Goal: Check status: Check status

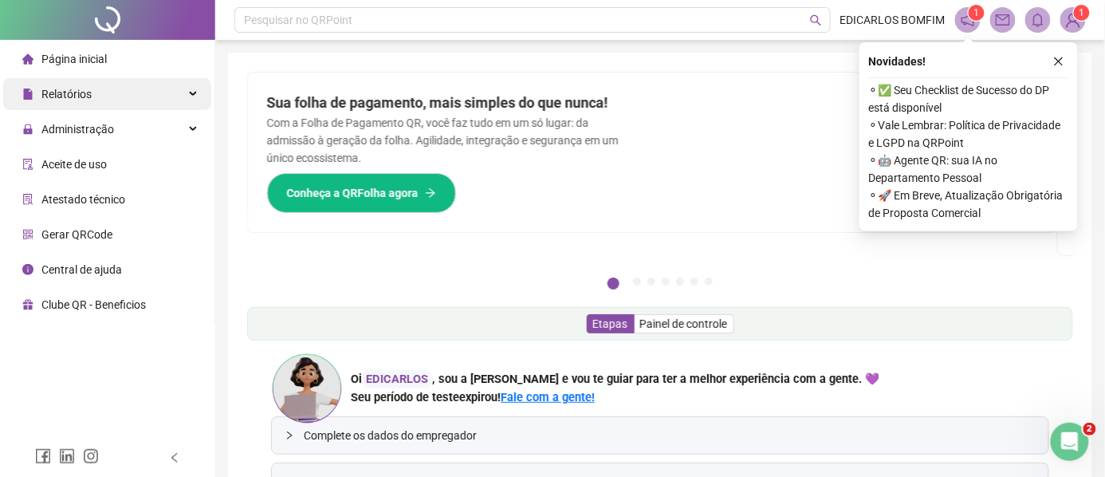
click at [78, 99] on span "Relatórios" at bounding box center [66, 94] width 50 height 13
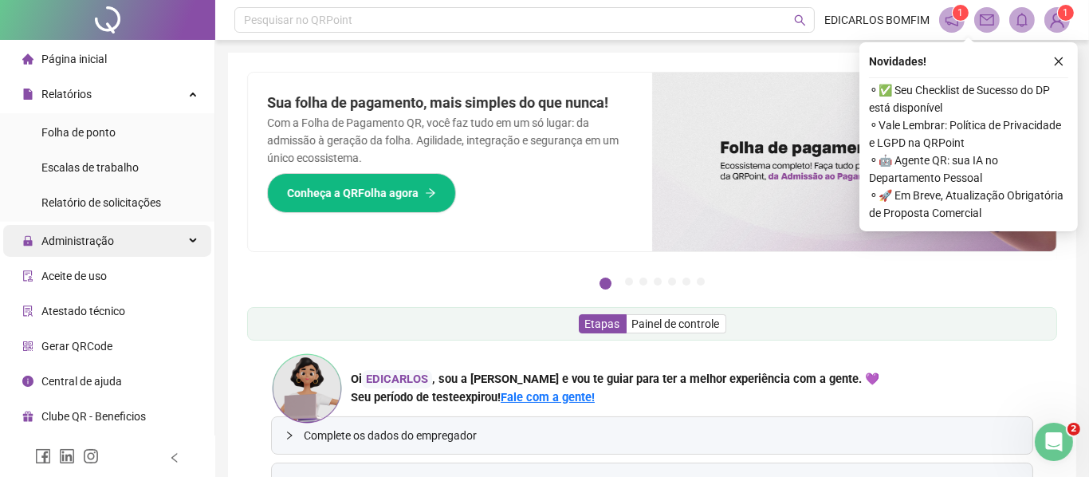
click at [87, 242] on span "Administração" at bounding box center [77, 240] width 73 height 13
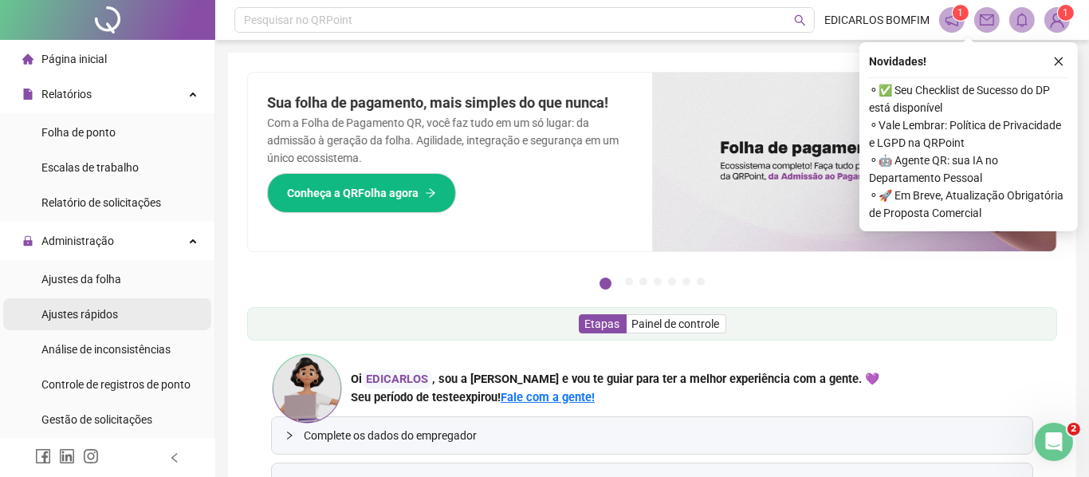
click at [85, 310] on span "Ajustes rápidos" at bounding box center [79, 314] width 77 height 13
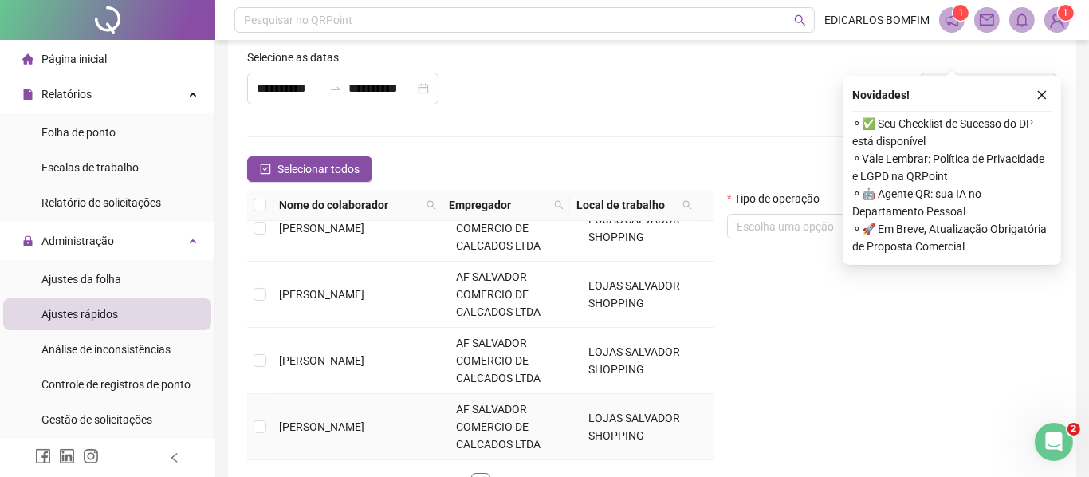
scroll to position [106, 0]
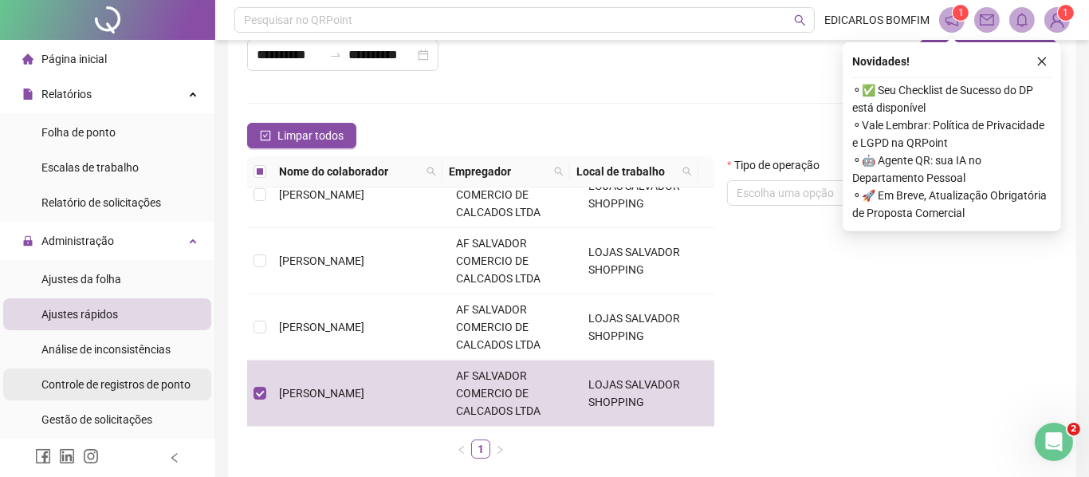
click at [99, 385] on span "Controle de registros de ponto" at bounding box center [115, 384] width 149 height 13
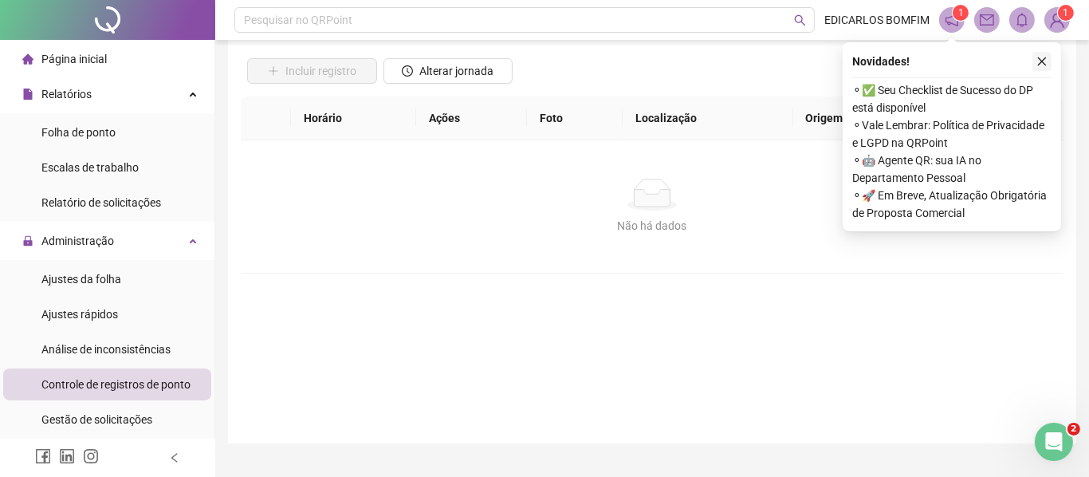
click at [1043, 58] on icon "close" at bounding box center [1042, 61] width 11 height 11
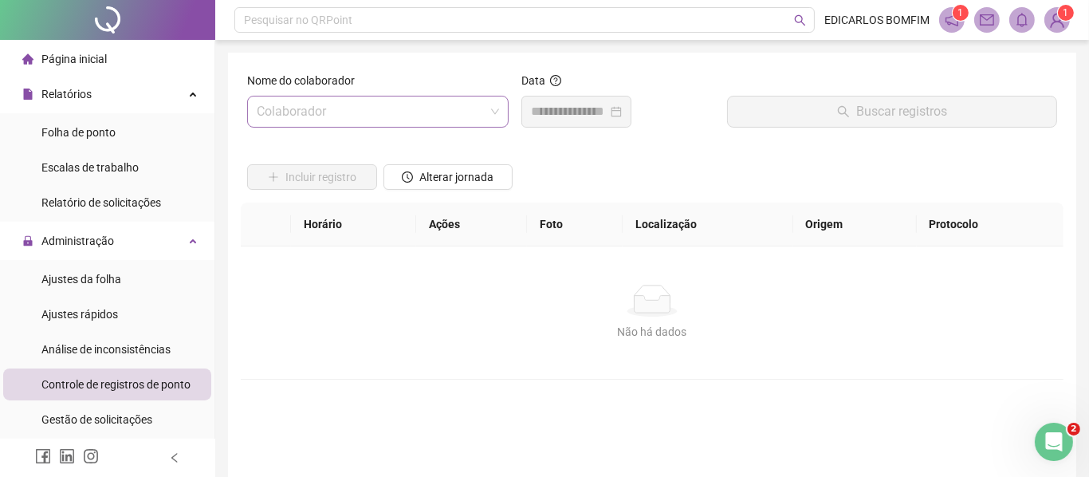
click at [346, 103] on input "search" at bounding box center [371, 111] width 228 height 30
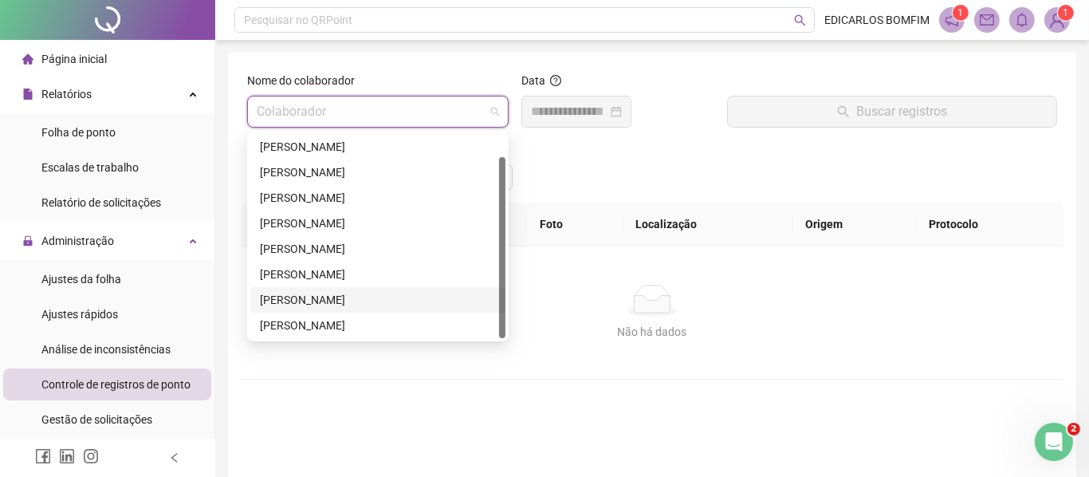
scroll to position [25, 0]
click at [308, 324] on div "[PERSON_NAME]" at bounding box center [378, 326] width 236 height 18
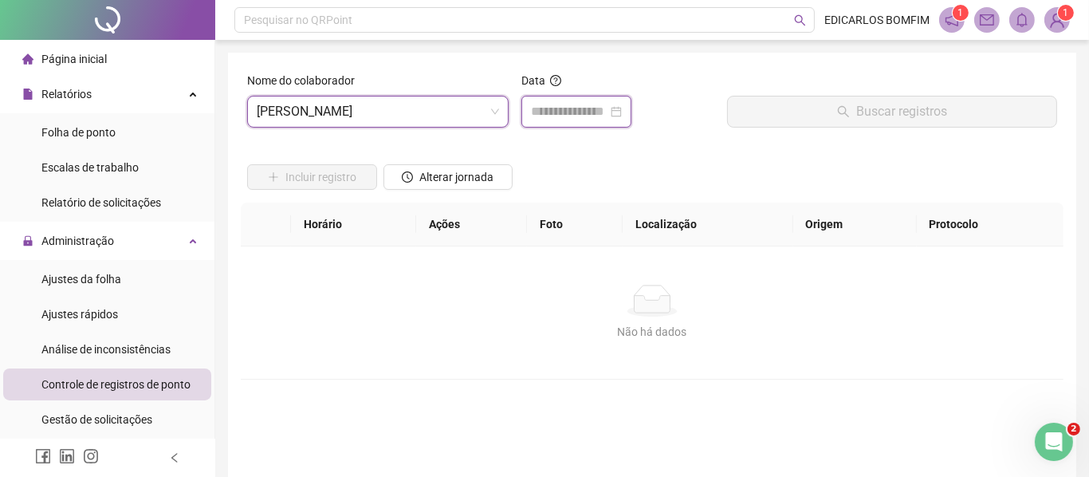
click at [603, 118] on input at bounding box center [569, 111] width 77 height 19
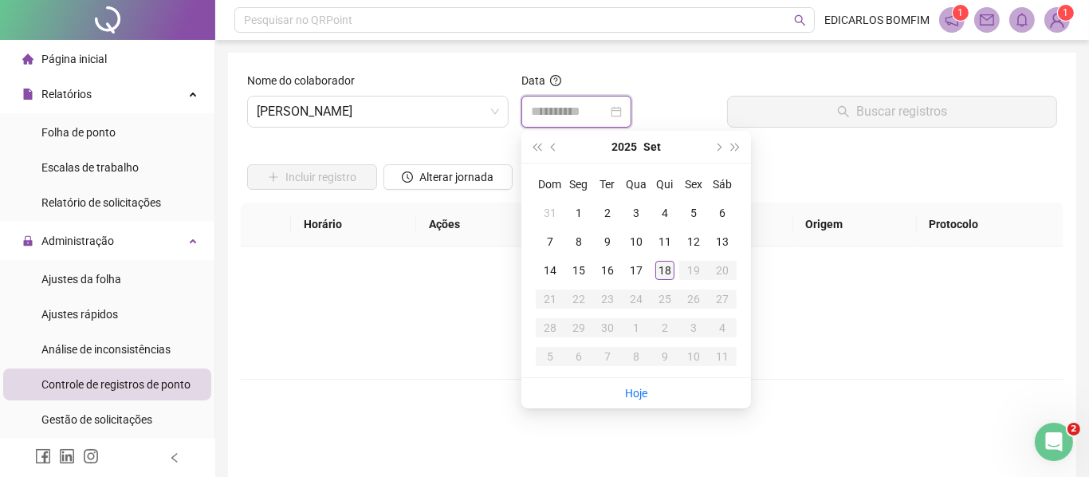
type input "**********"
click at [663, 272] on div "18" at bounding box center [664, 270] width 19 height 19
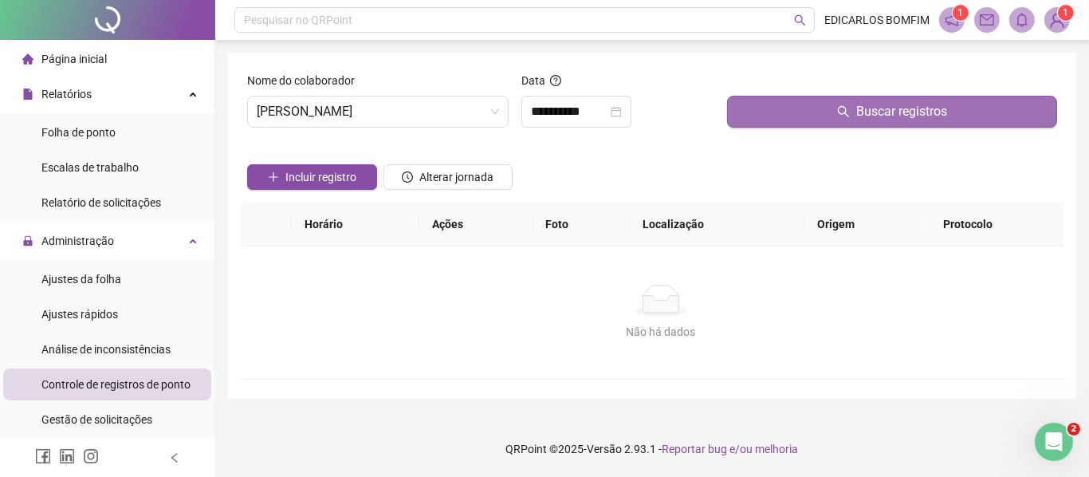
click at [762, 112] on button "Buscar registros" at bounding box center [892, 112] width 330 height 32
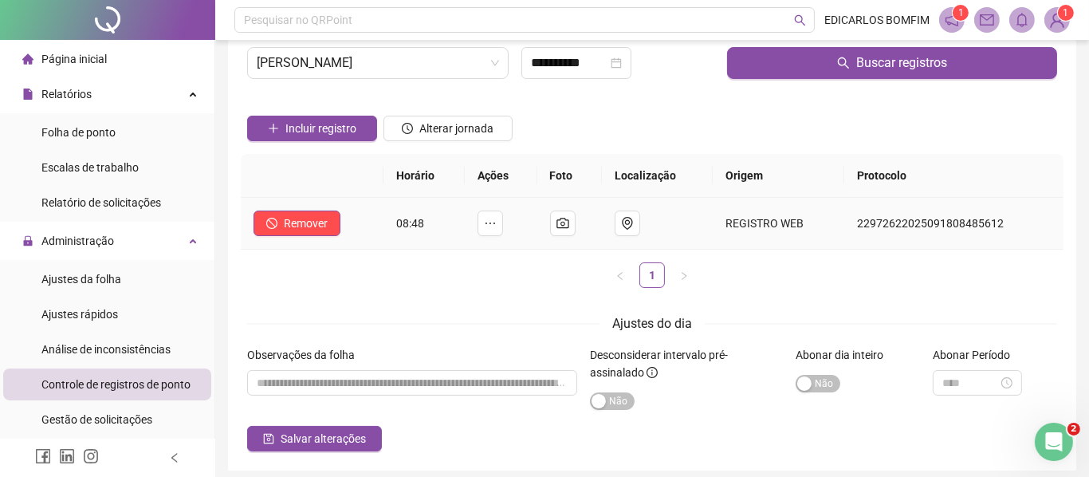
scroll to position [0, 0]
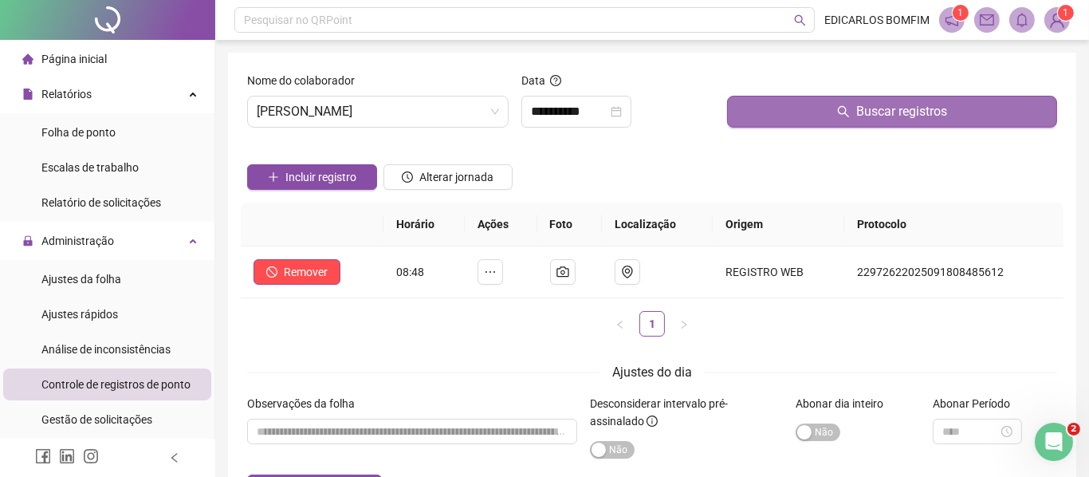
click at [762, 112] on button "Buscar registros" at bounding box center [892, 112] width 330 height 32
click at [769, 112] on button "Buscar registros" at bounding box center [892, 112] width 330 height 32
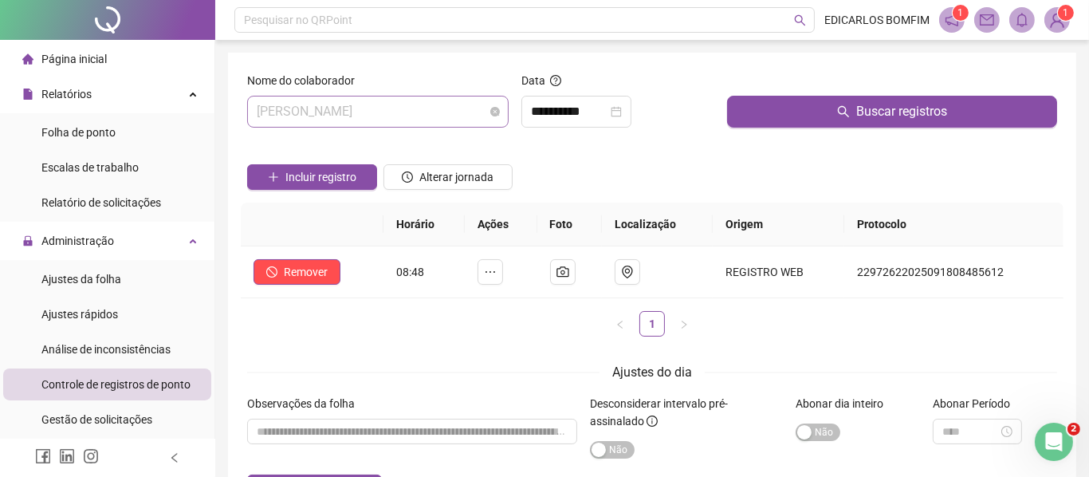
click at [492, 116] on span "[PERSON_NAME]" at bounding box center [378, 111] width 242 height 30
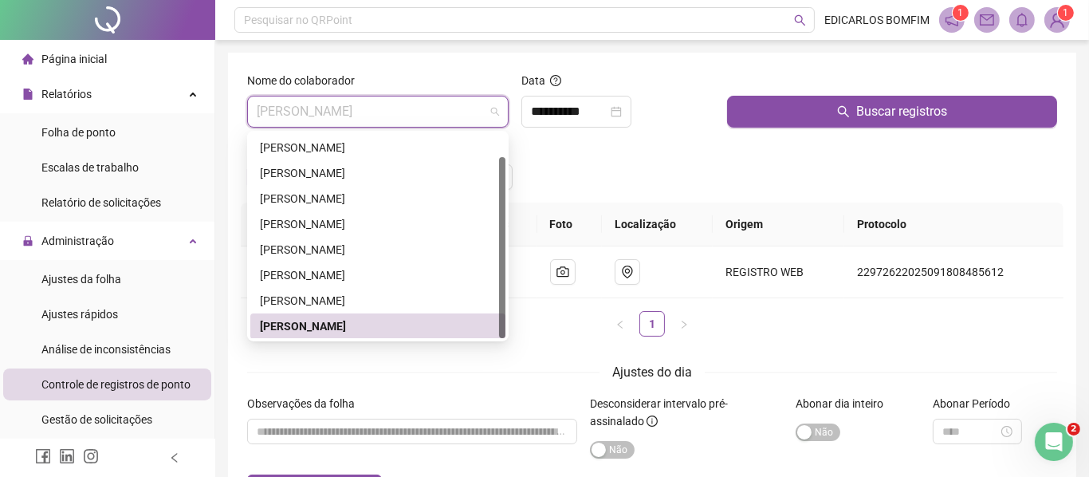
click at [361, 325] on div "[PERSON_NAME]" at bounding box center [378, 326] width 236 height 18
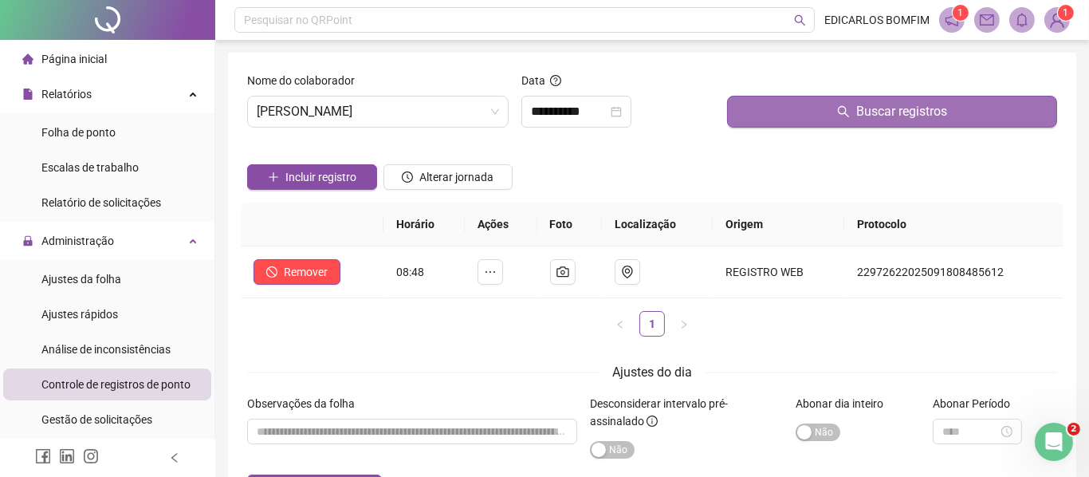
click at [785, 110] on button "Buscar registros" at bounding box center [892, 112] width 330 height 32
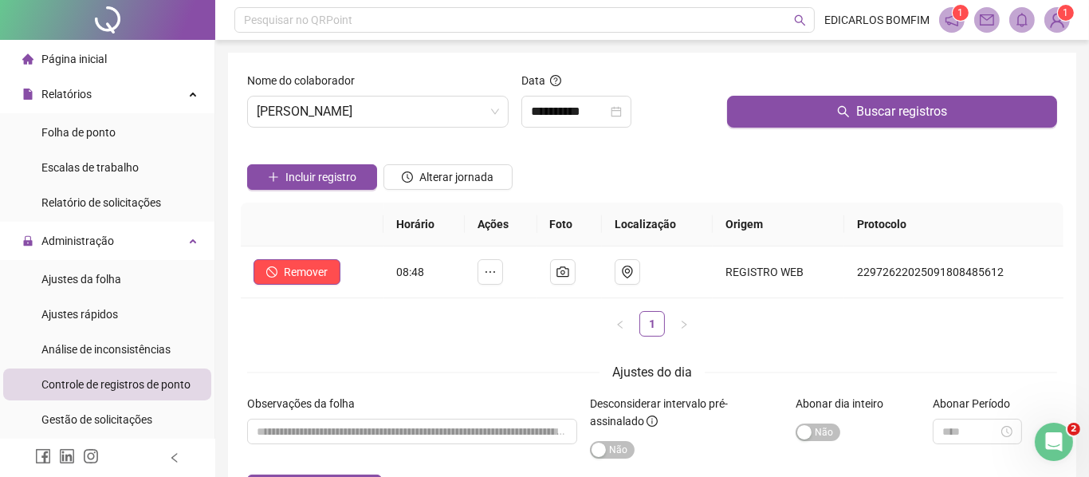
click at [91, 387] on span "Controle de registros de ponto" at bounding box center [115, 384] width 149 height 13
click at [354, 105] on span "[PERSON_NAME]" at bounding box center [378, 111] width 242 height 30
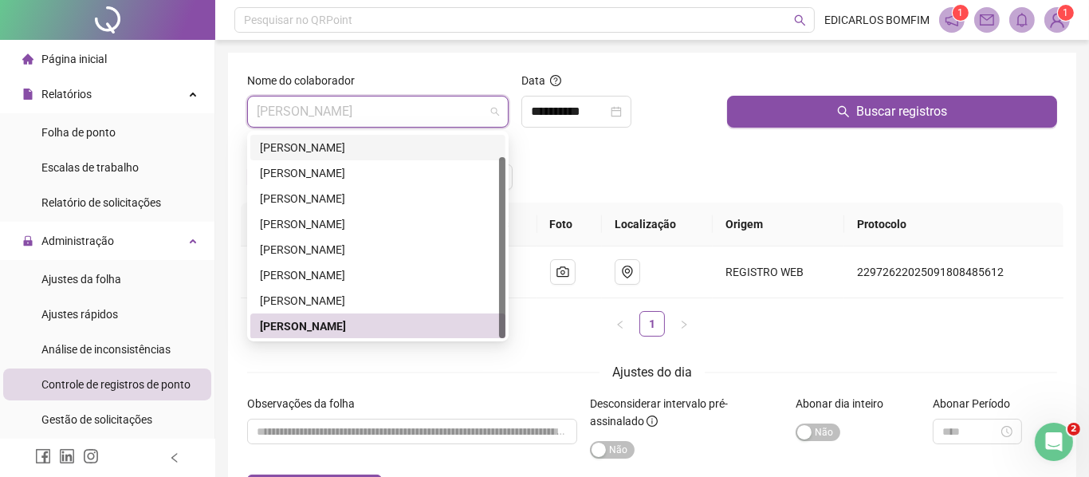
click at [330, 146] on div "[PERSON_NAME]" at bounding box center [378, 148] width 236 height 18
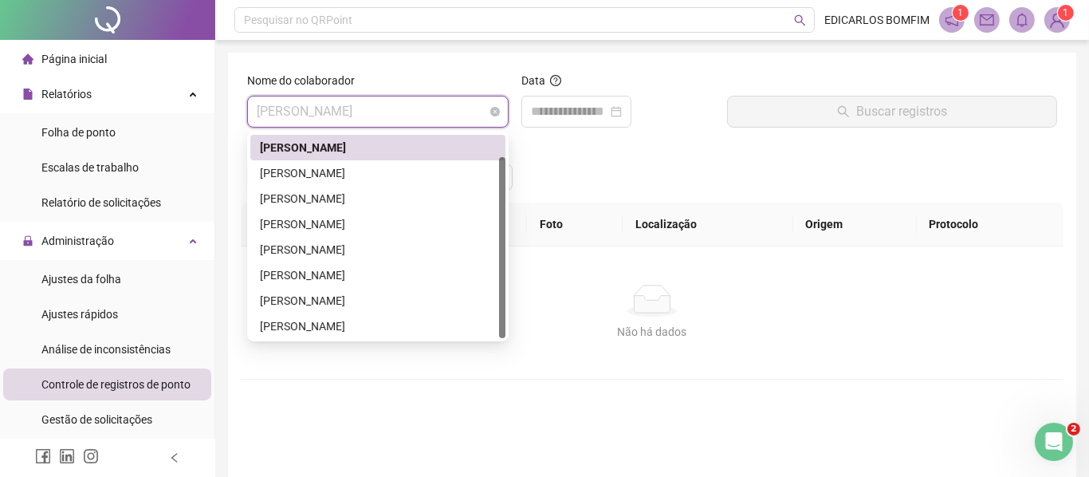
click at [408, 113] on span "[PERSON_NAME]" at bounding box center [378, 111] width 242 height 30
click at [337, 329] on div "[PERSON_NAME]" at bounding box center [378, 326] width 236 height 18
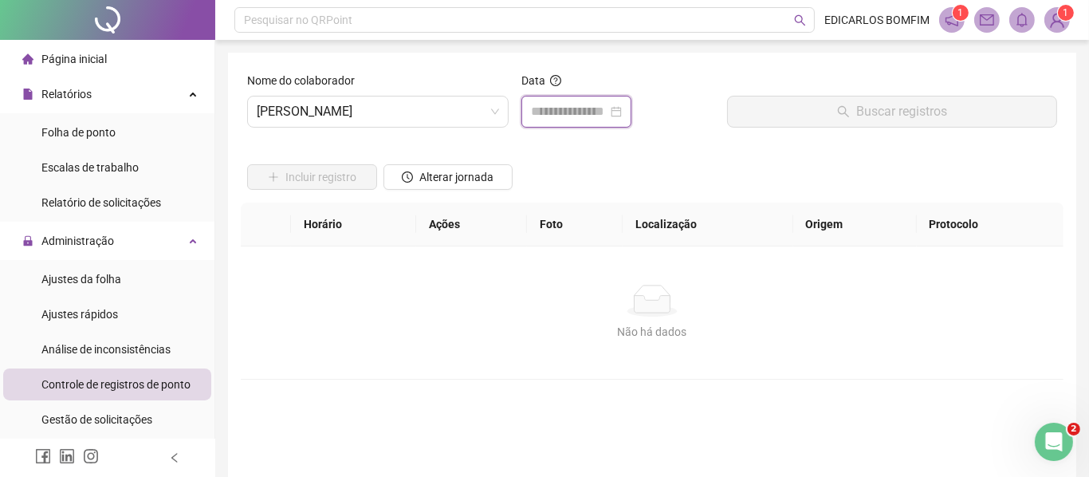
click at [600, 112] on input at bounding box center [569, 111] width 77 height 19
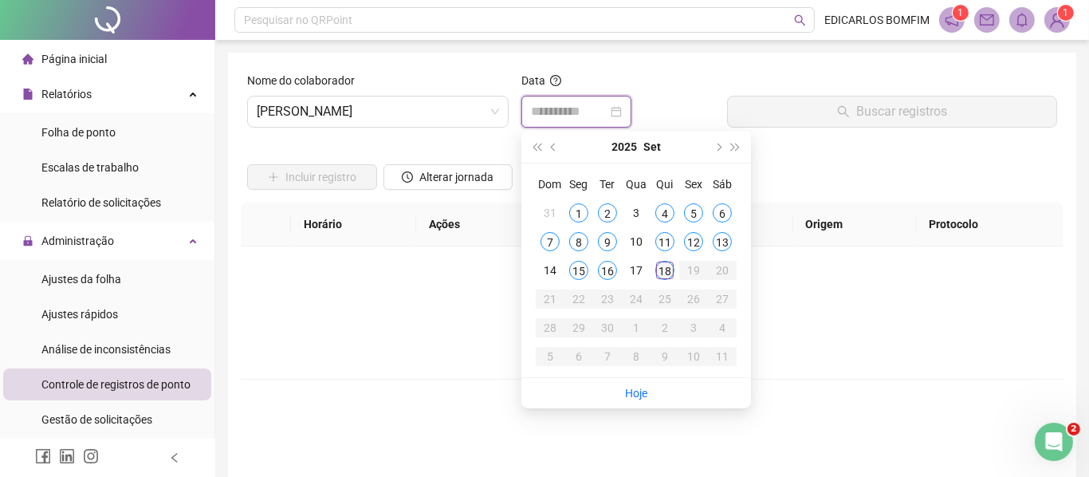
type input "**********"
click at [665, 274] on div "18" at bounding box center [664, 270] width 19 height 19
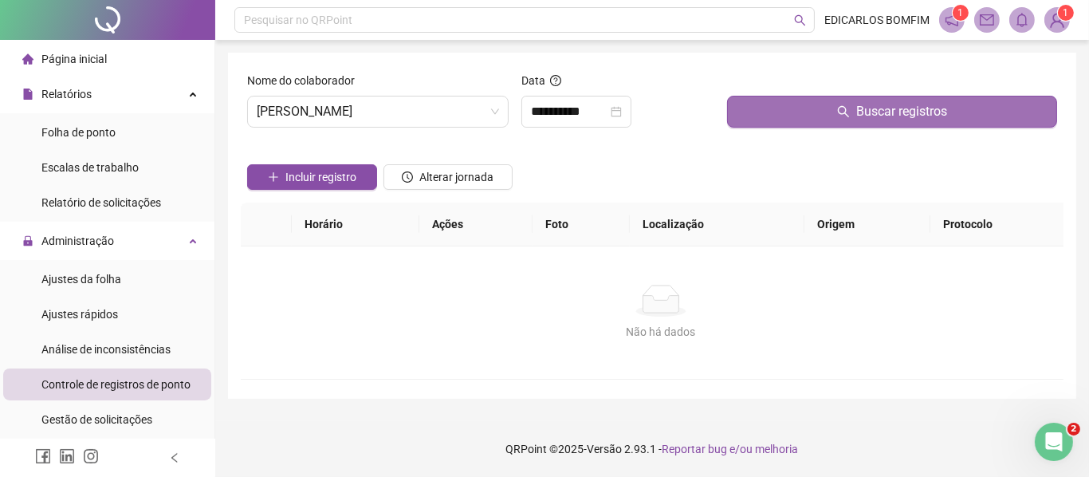
click at [775, 110] on button "Buscar registros" at bounding box center [892, 112] width 330 height 32
